Goal: Check status

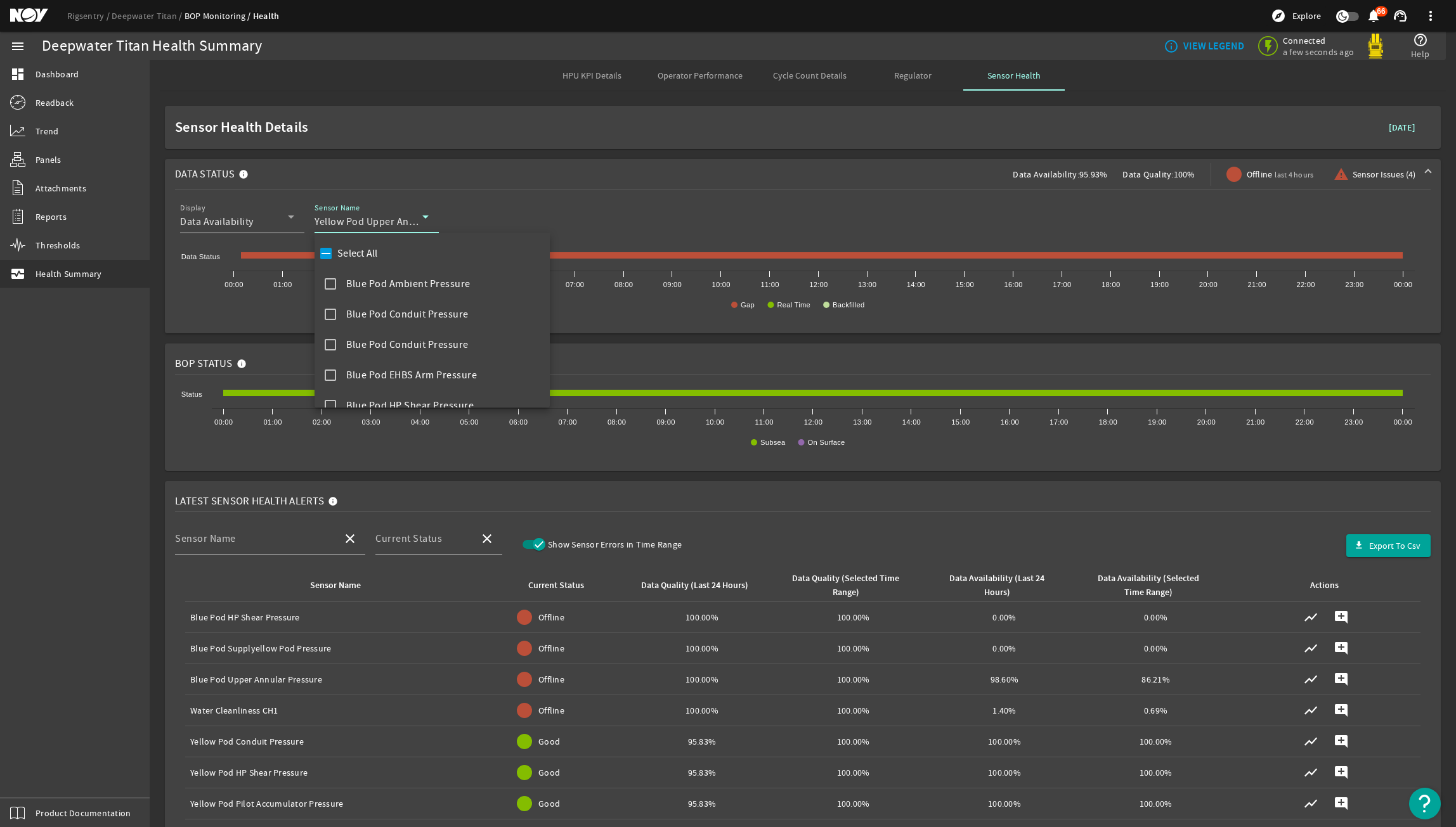
scroll to position [2022, 0]
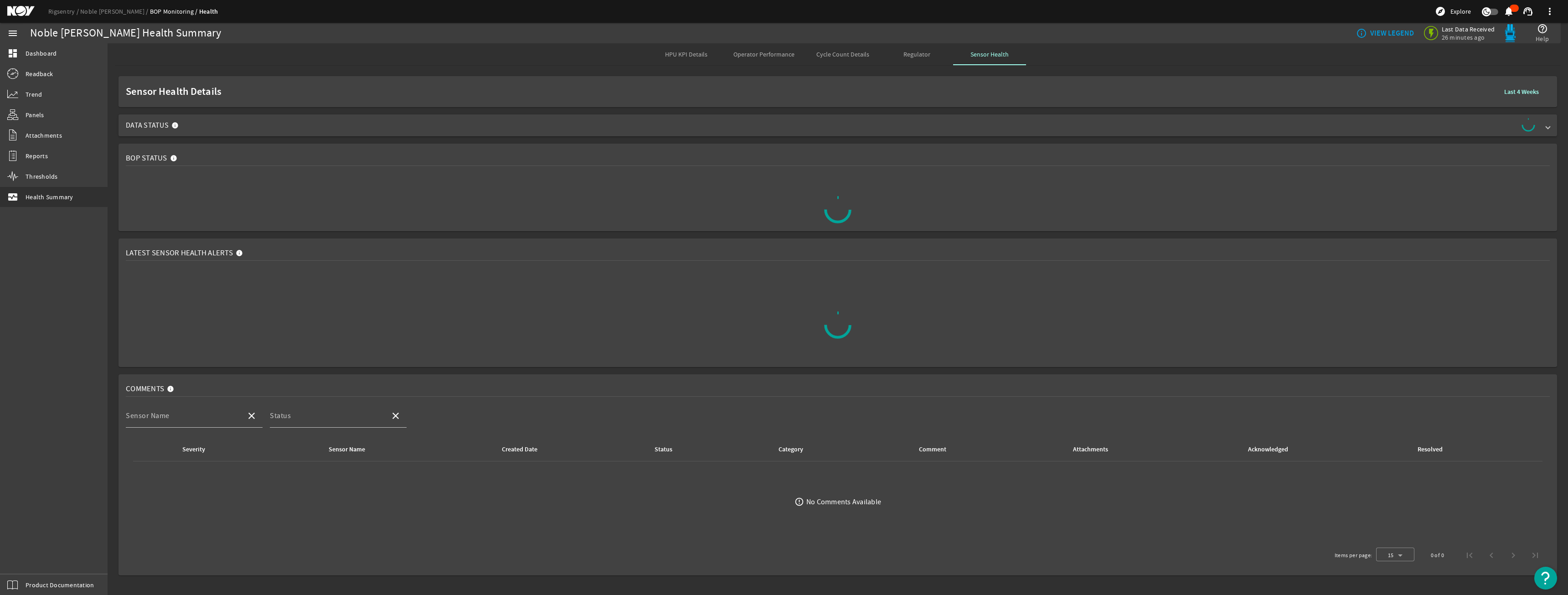
click at [1358, 124] on span "Data Status" at bounding box center [836, 125] width 1420 height 14
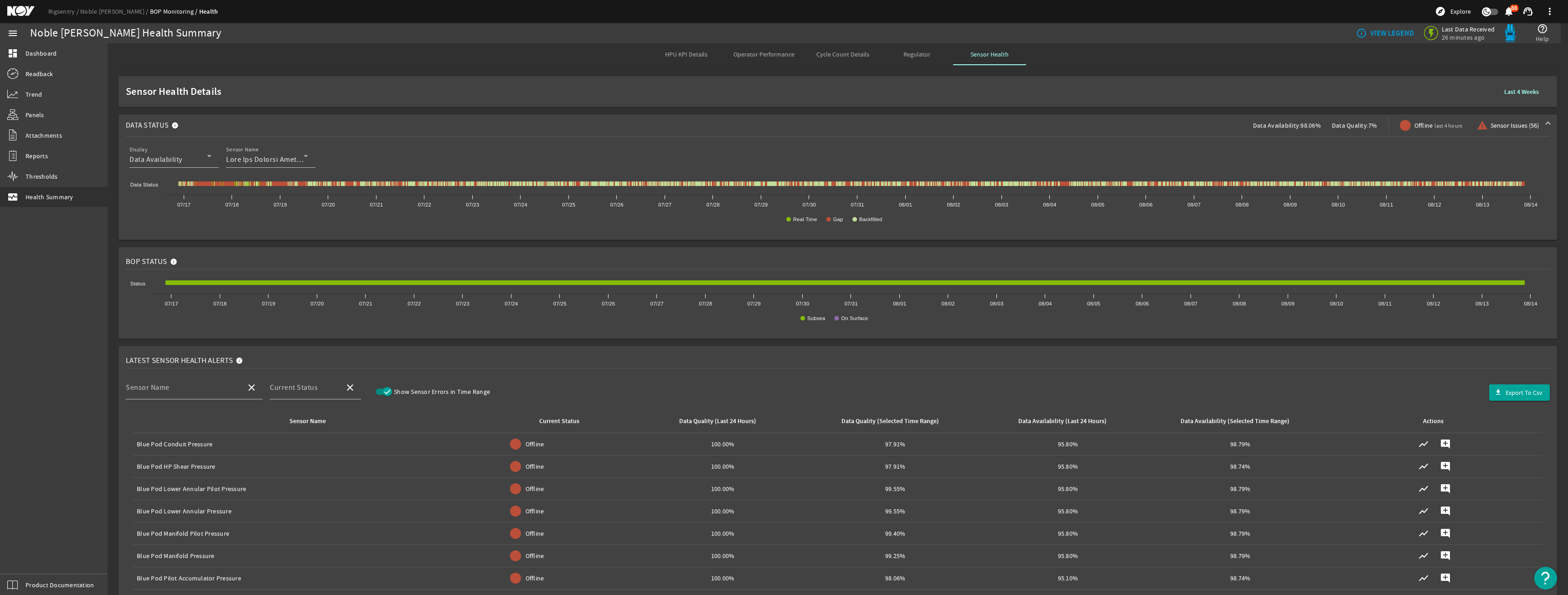
click at [1517, 94] on b "Last 4 Weeks" at bounding box center [1521, 92] width 35 height 9
click at [1463, 154] on b "Last 6 Months" at bounding box center [1460, 150] width 38 height 9
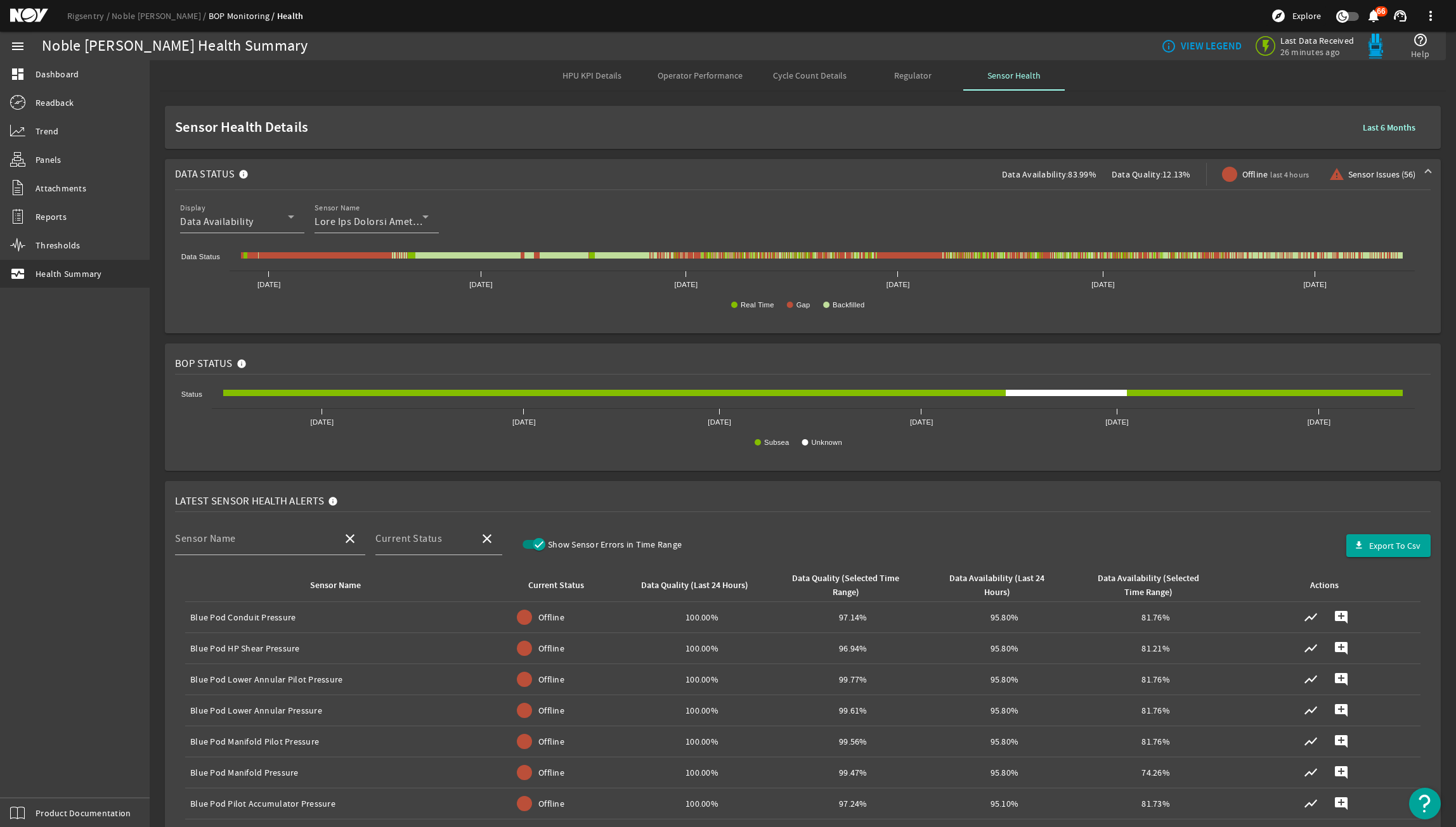
click at [1364, 124] on b "Last 6 Months" at bounding box center [1389, 127] width 52 height 12
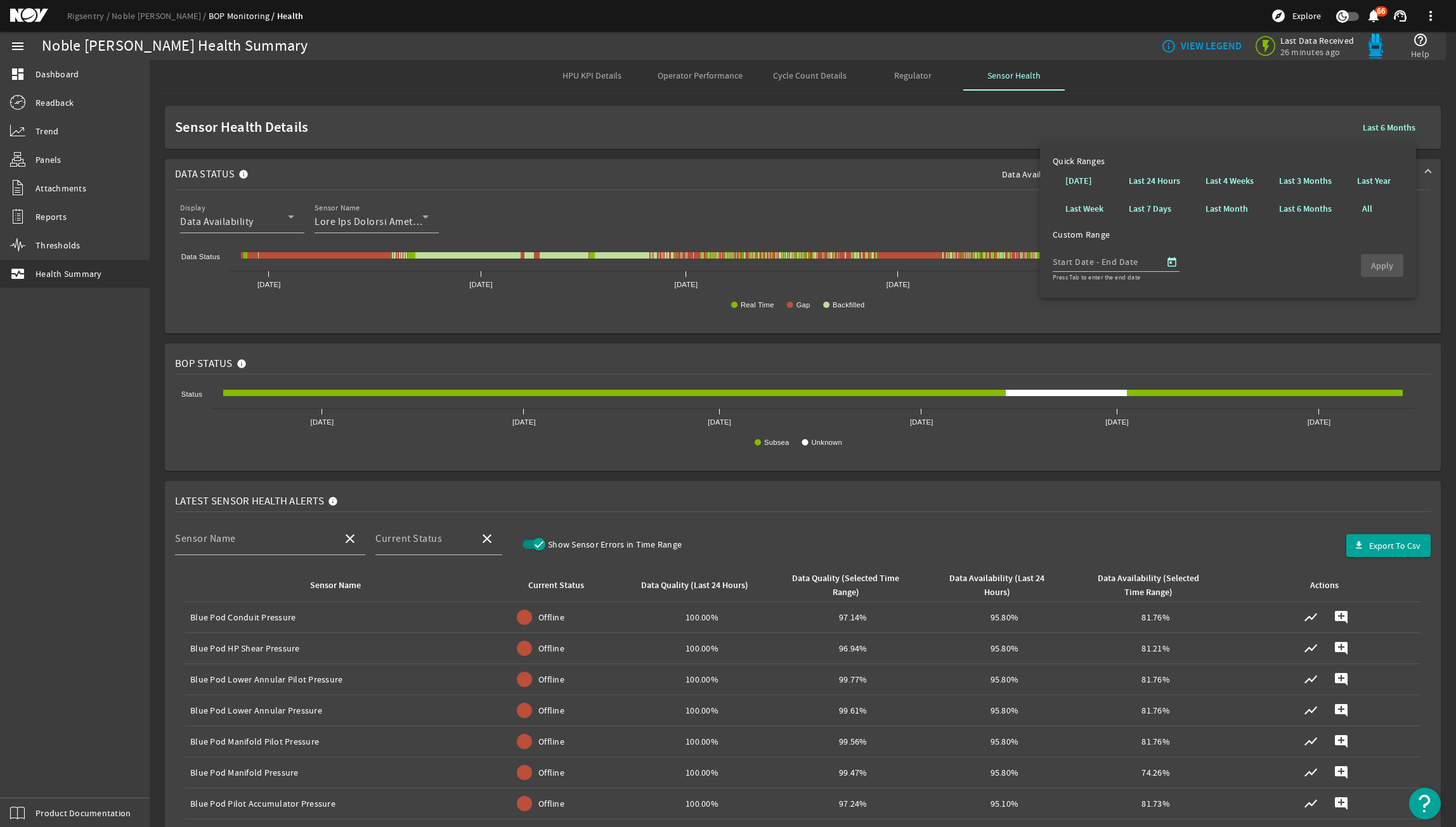
click at [1264, 177] on div "Last 4 Weeks Last Month" at bounding box center [1229, 196] width 73 height 56
click at [1255, 177] on span at bounding box center [1229, 181] width 68 height 31
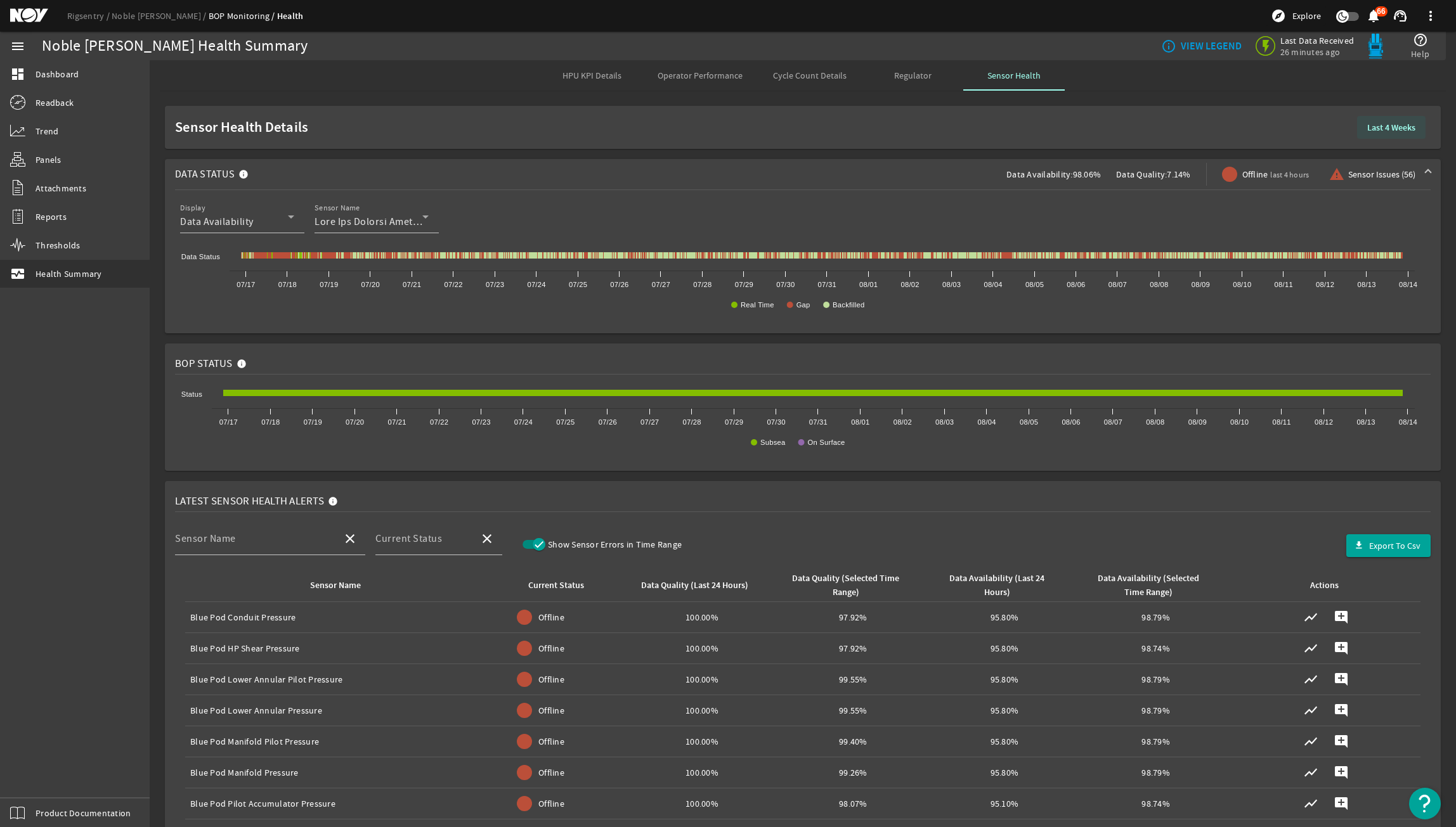
click at [1392, 133] on b "Last 4 Weeks" at bounding box center [1390, 127] width 48 height 12
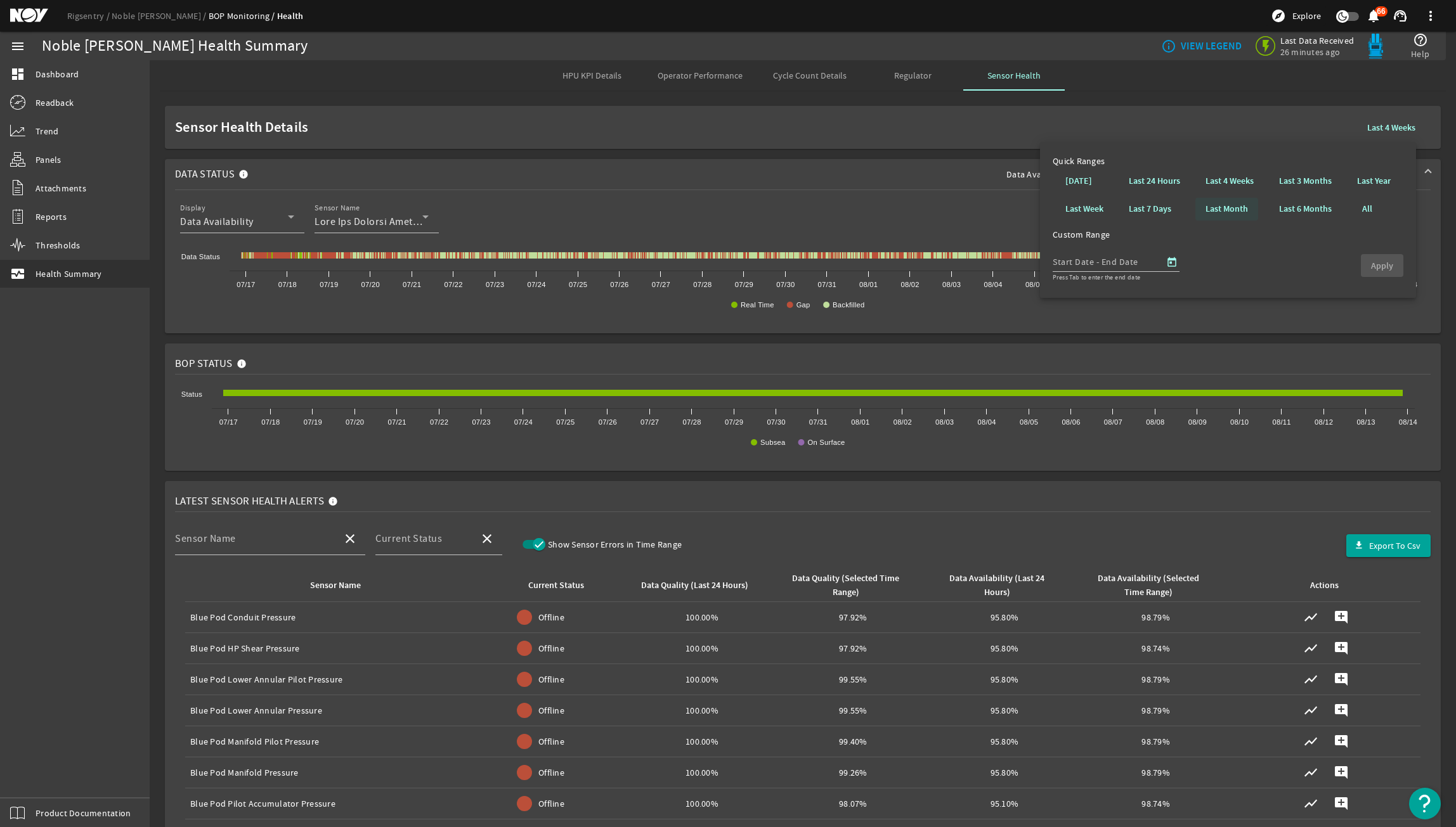
click at [1205, 210] on b "Last Month" at bounding box center [1226, 209] width 43 height 13
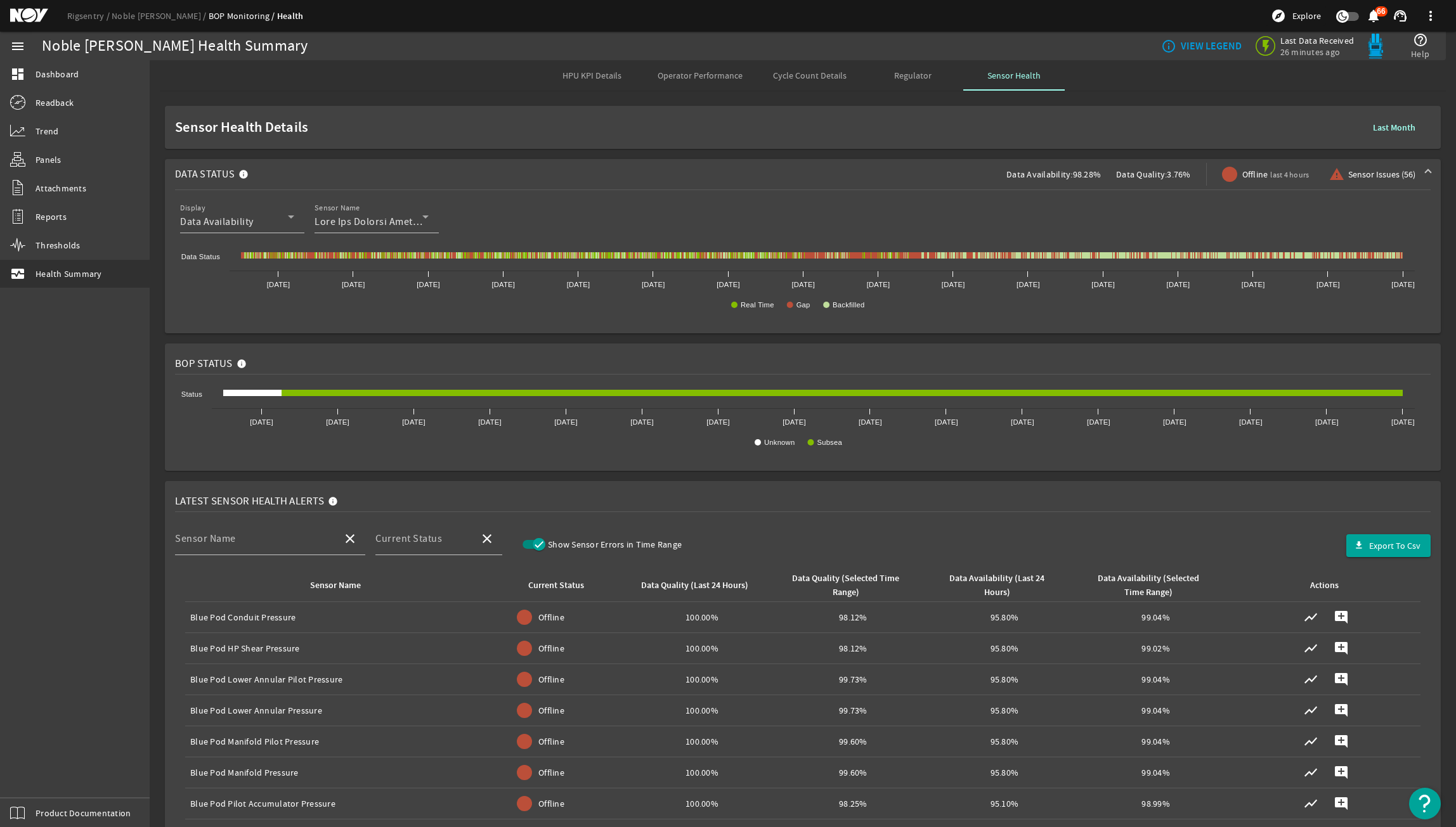
click at [1373, 134] on span at bounding box center [1394, 127] width 63 height 31
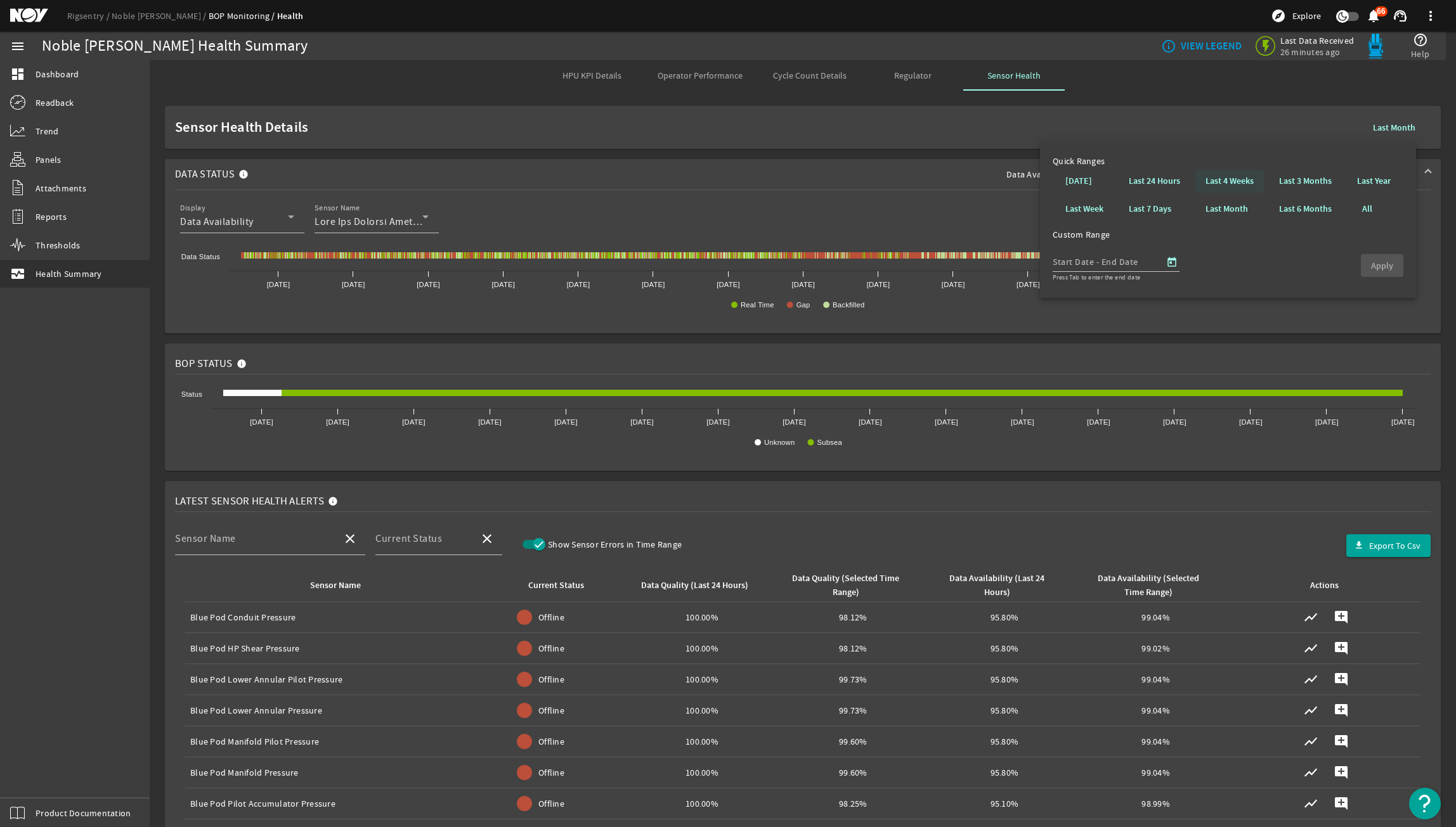
click at [1238, 182] on b "Last 4 Weeks" at bounding box center [1229, 181] width 48 height 13
